Goal: Task Accomplishment & Management: Use online tool/utility

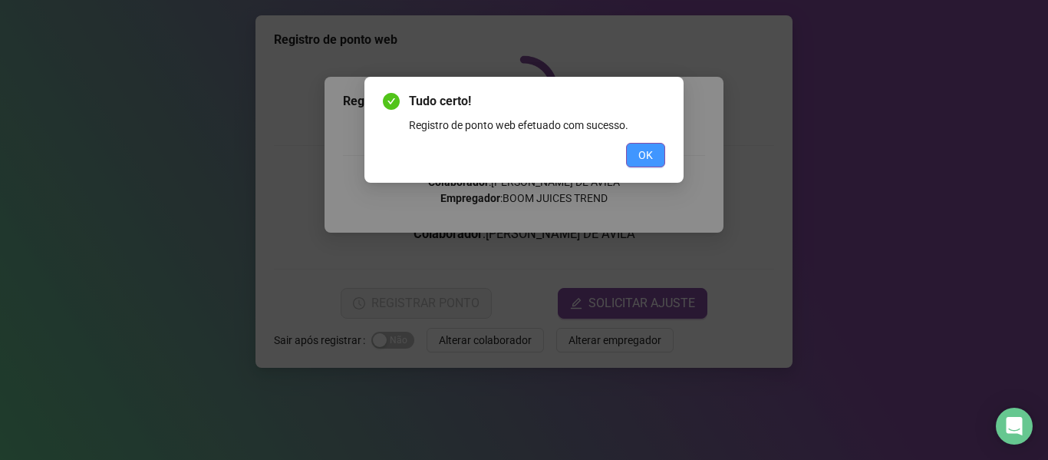
click at [650, 153] on span "OK" at bounding box center [645, 155] width 15 height 17
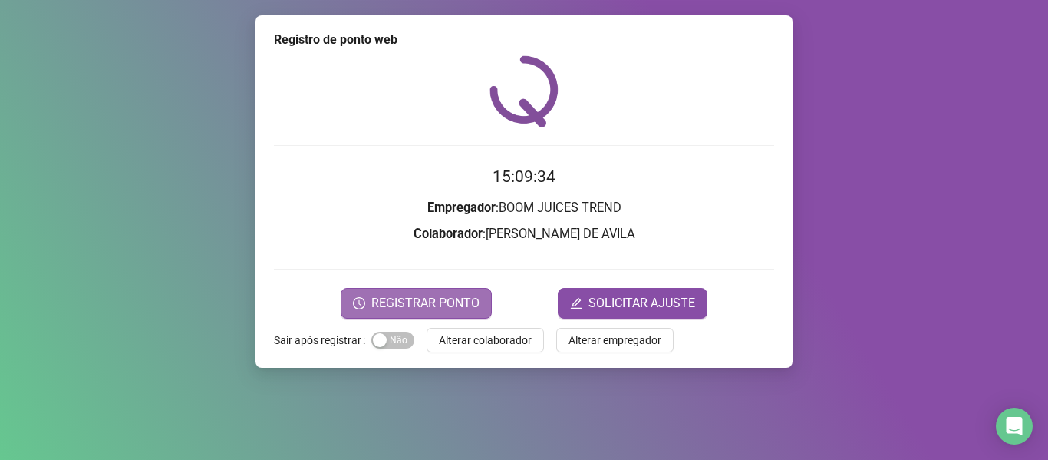
click at [429, 311] on span "REGISTRAR PONTO" at bounding box center [425, 303] width 108 height 18
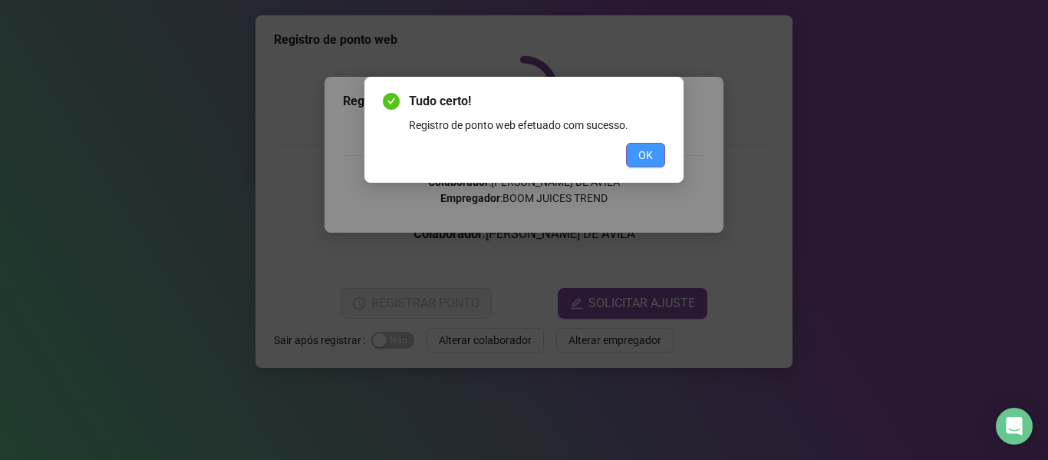
click at [644, 153] on span "OK" at bounding box center [645, 155] width 15 height 17
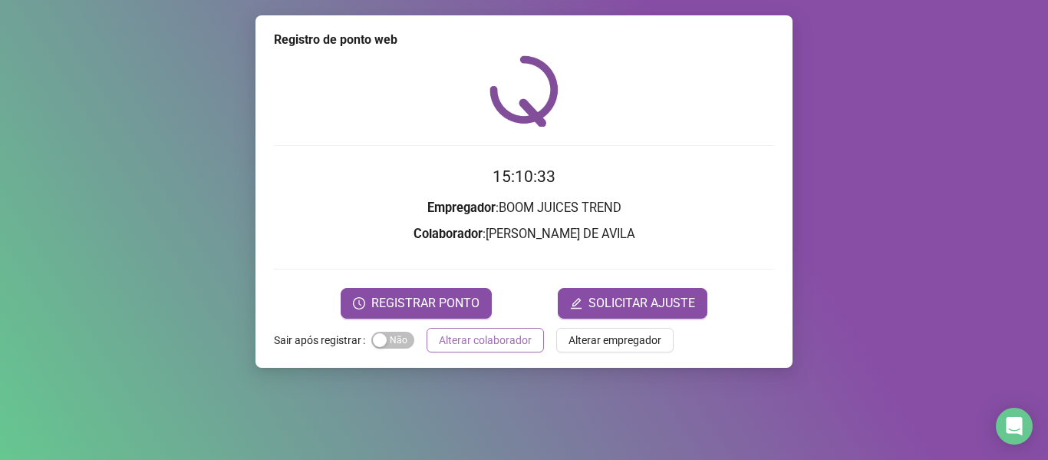
click at [450, 341] on span "Alterar colaborador" at bounding box center [485, 339] width 93 height 17
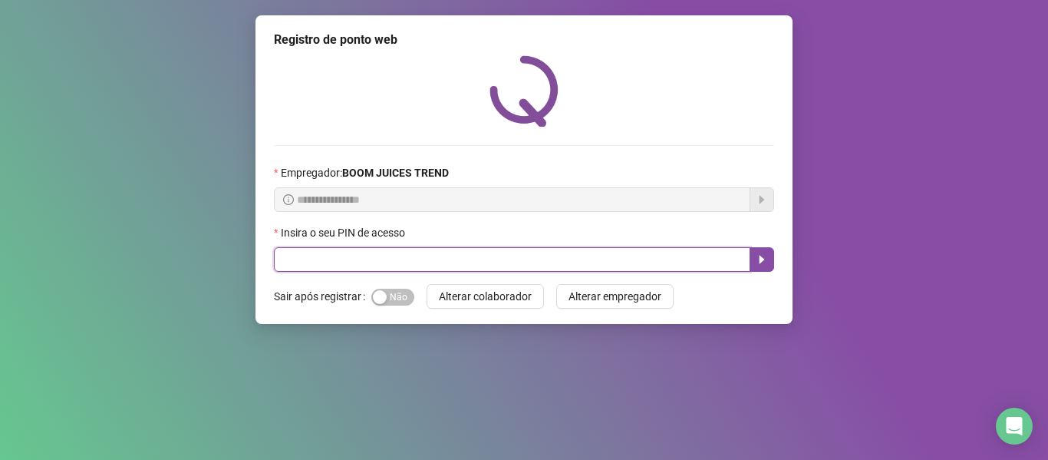
click at [381, 259] on input "text" at bounding box center [512, 259] width 476 height 25
type input "****"
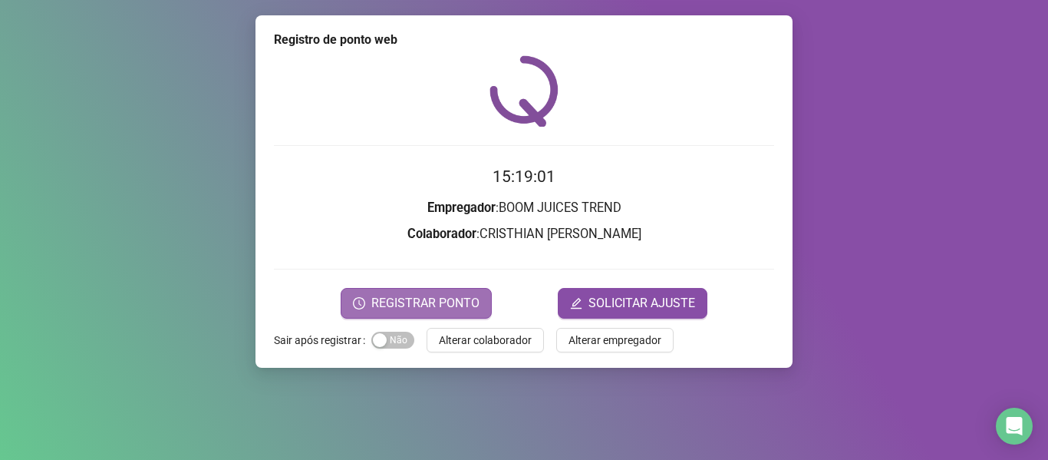
click at [458, 307] on span "REGISTRAR PONTO" at bounding box center [425, 303] width 108 height 18
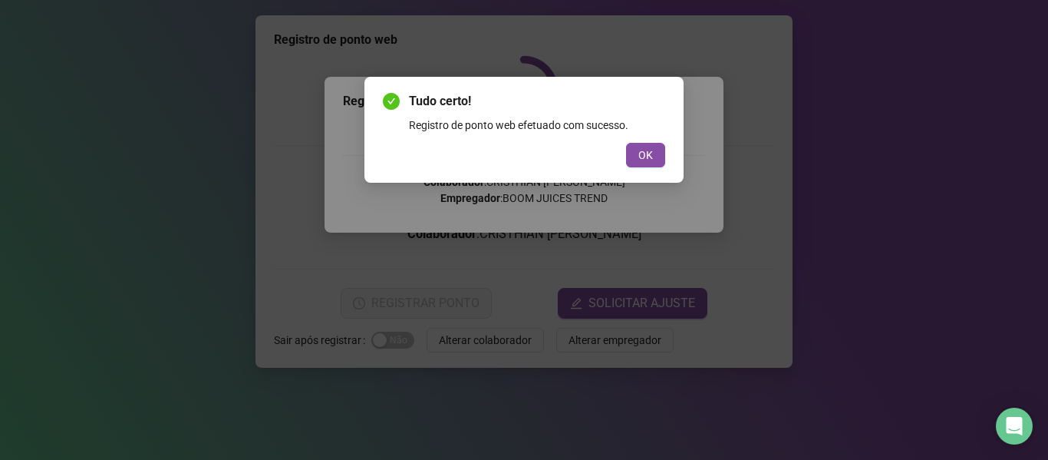
drag, startPoint x: 636, startPoint y: 157, endPoint x: 620, endPoint y: 166, distance: 18.6
click at [620, 166] on div "OK" at bounding box center [524, 155] width 282 height 25
click at [660, 156] on button "OK" at bounding box center [645, 155] width 39 height 25
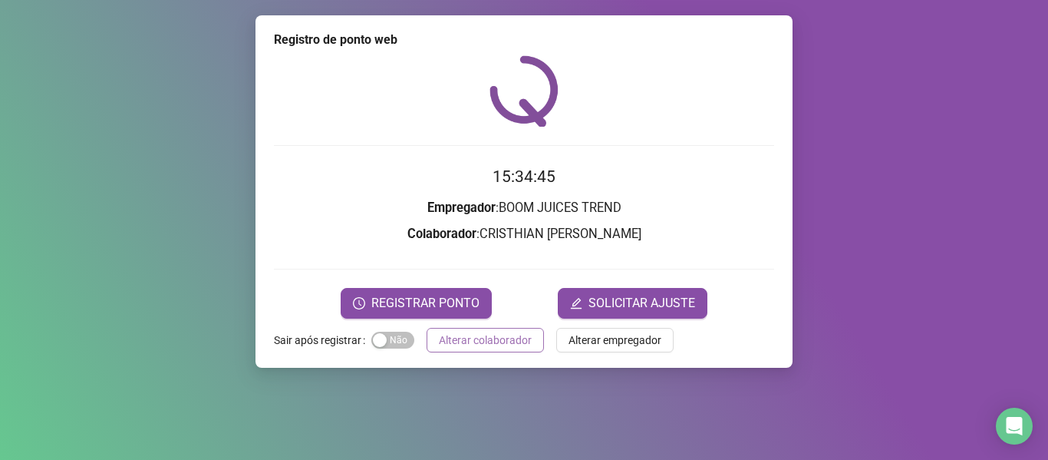
click at [485, 335] on span "Alterar colaborador" at bounding box center [485, 339] width 93 height 17
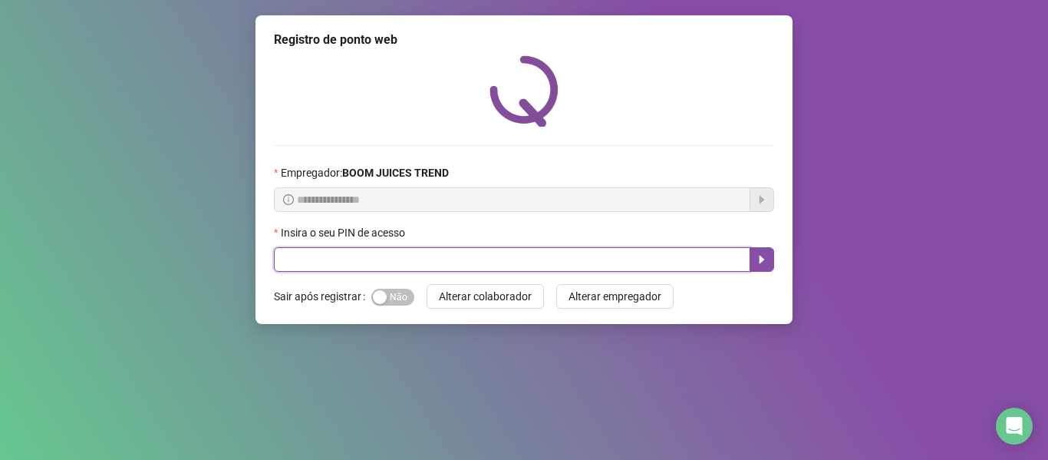
click at [532, 263] on input "text" at bounding box center [512, 259] width 476 height 25
type input "****"
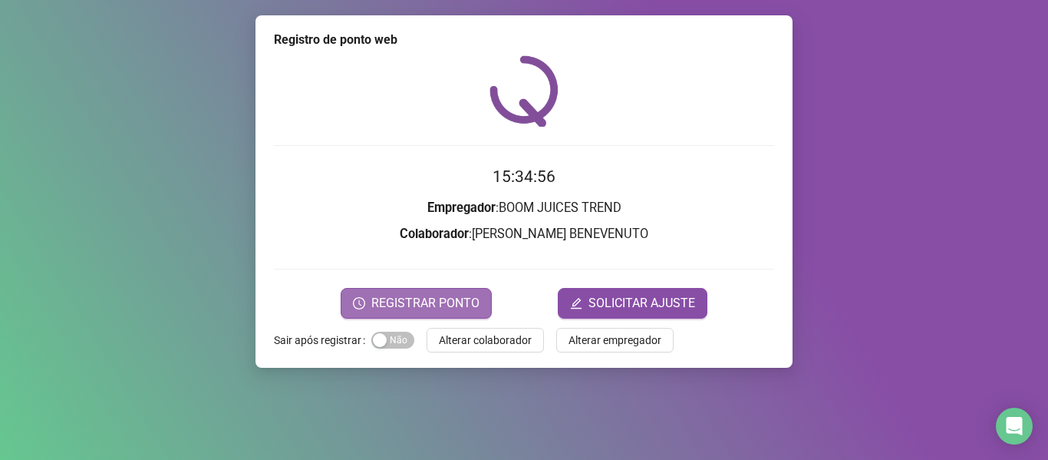
click at [446, 305] on span "REGISTRAR PONTO" at bounding box center [425, 303] width 108 height 18
